Goal: Contribute content

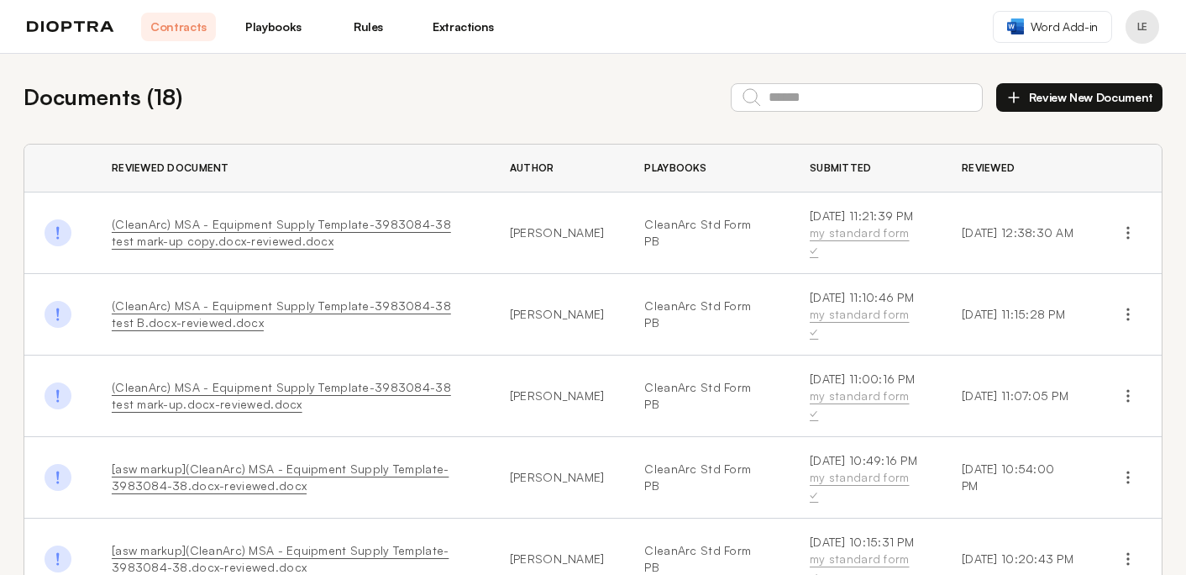
click at [1126, 97] on button "Review New Document" at bounding box center [1080, 97] width 166 height 29
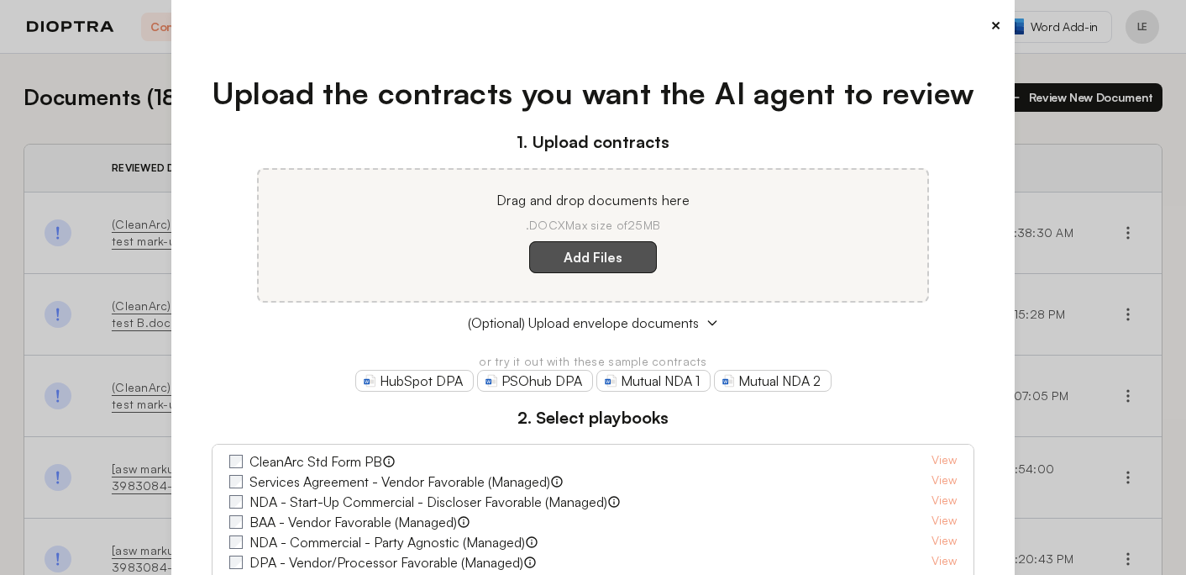
click at [615, 250] on label "Add Files" at bounding box center [593, 257] width 128 height 32
click at [0, 0] on here "Add Files" at bounding box center [0, 0] width 0 height 0
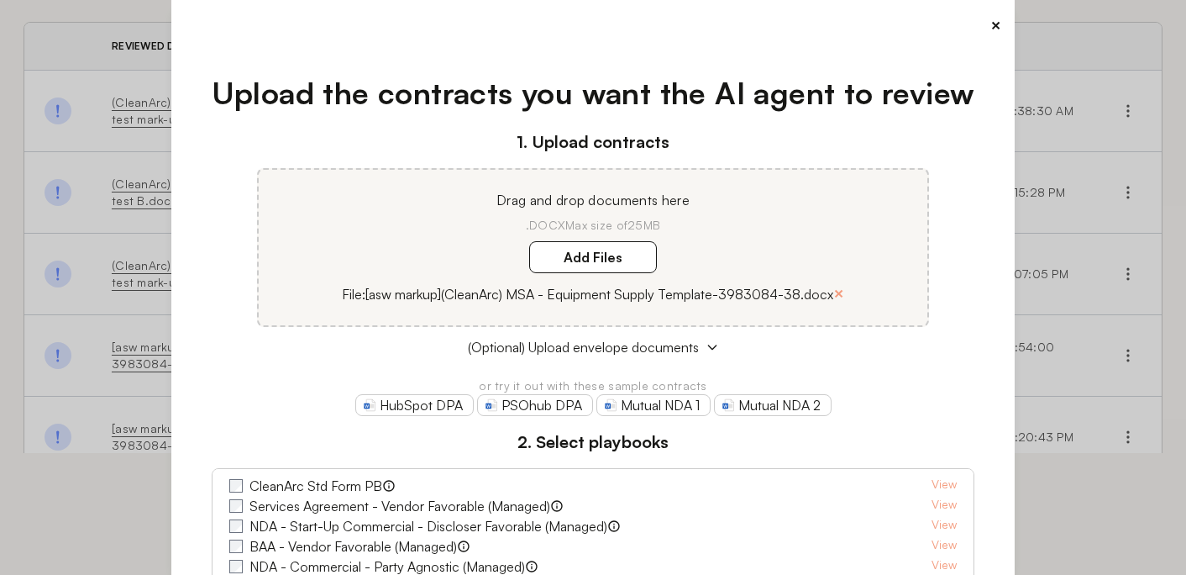
scroll to position [151, 0]
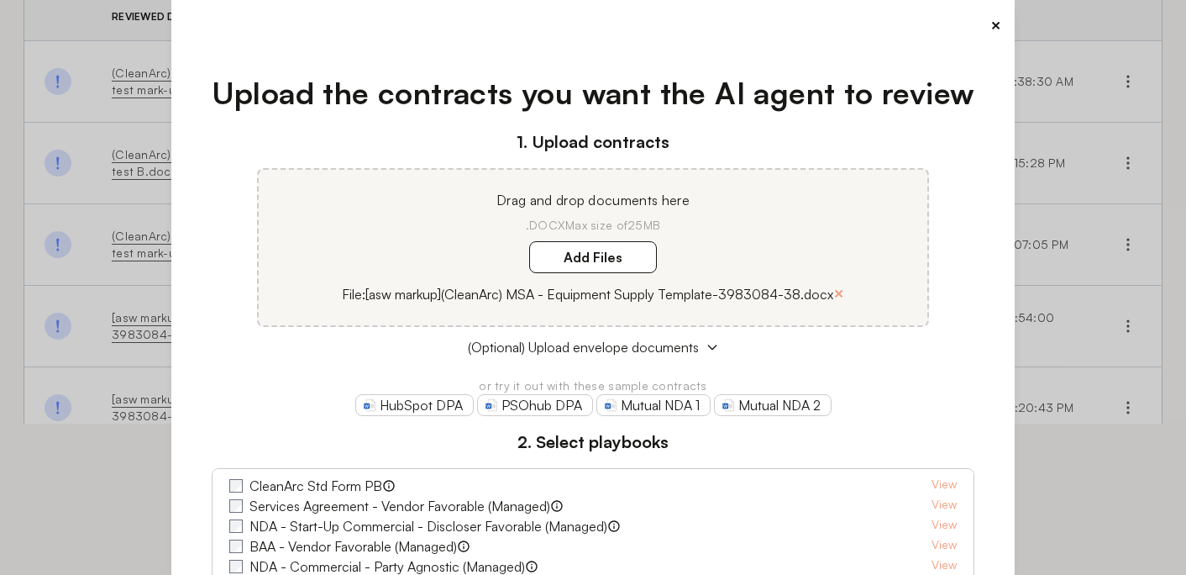
click at [350, 487] on label "CleanArc Std Form PB" at bounding box center [316, 486] width 133 height 20
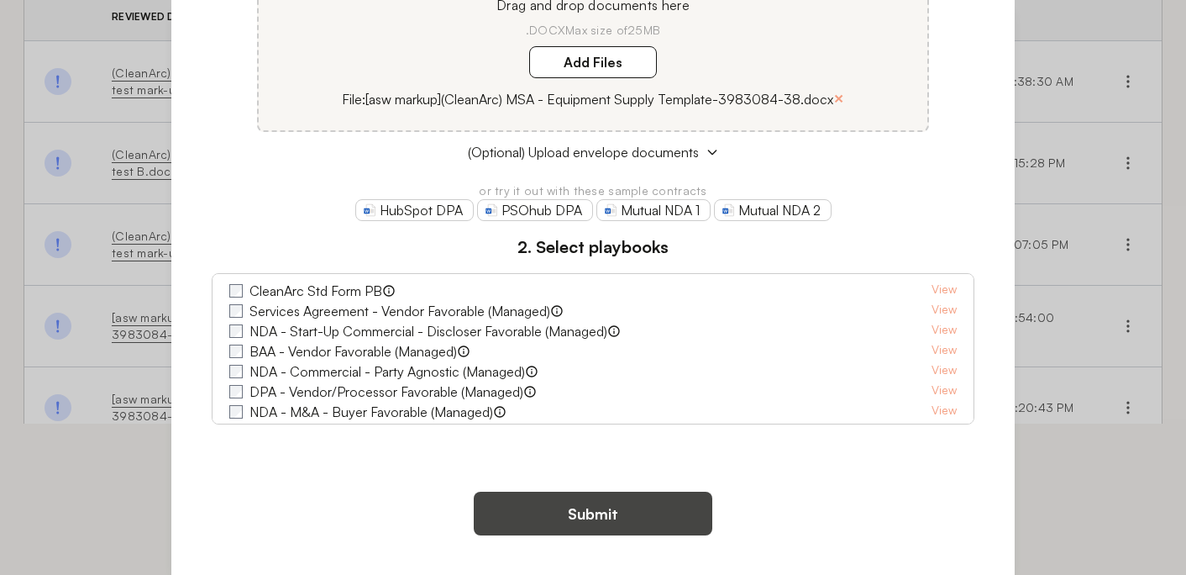
click at [605, 508] on button "Submit" at bounding box center [593, 514] width 239 height 44
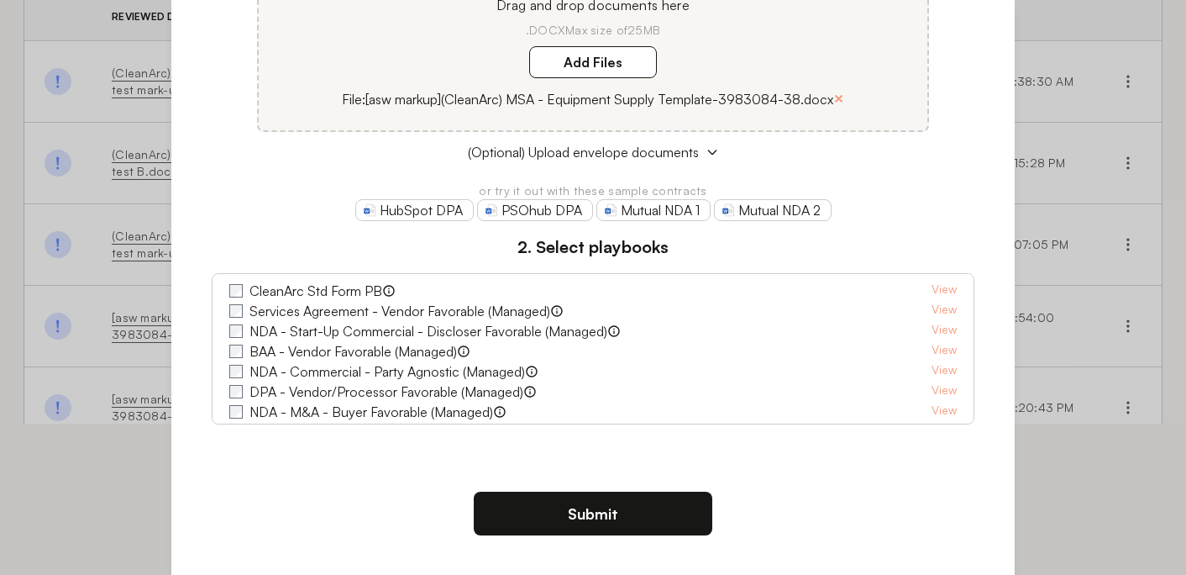
scroll to position [0, 0]
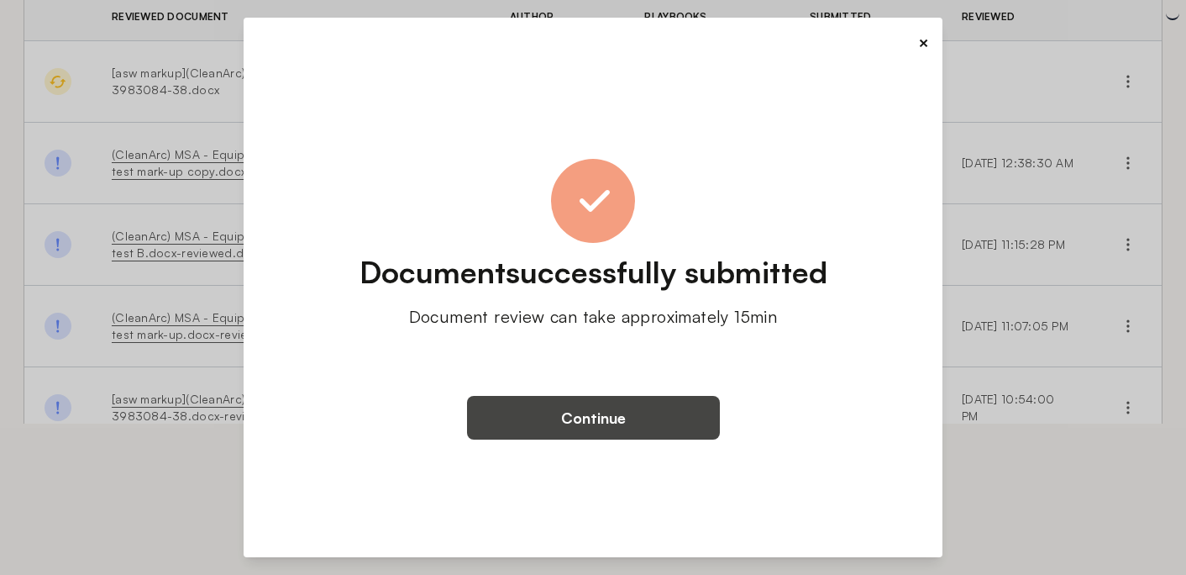
click at [652, 413] on button "Continue" at bounding box center [593, 418] width 253 height 44
